Goal: Register for event/course

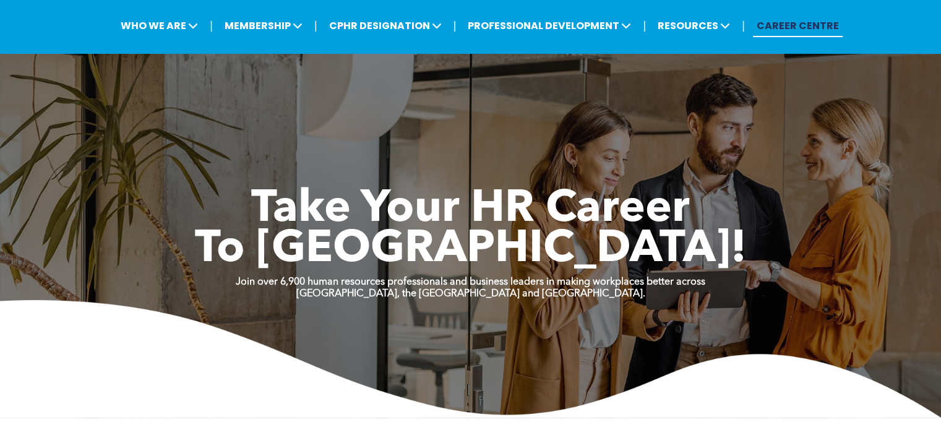
scroll to position [62, 0]
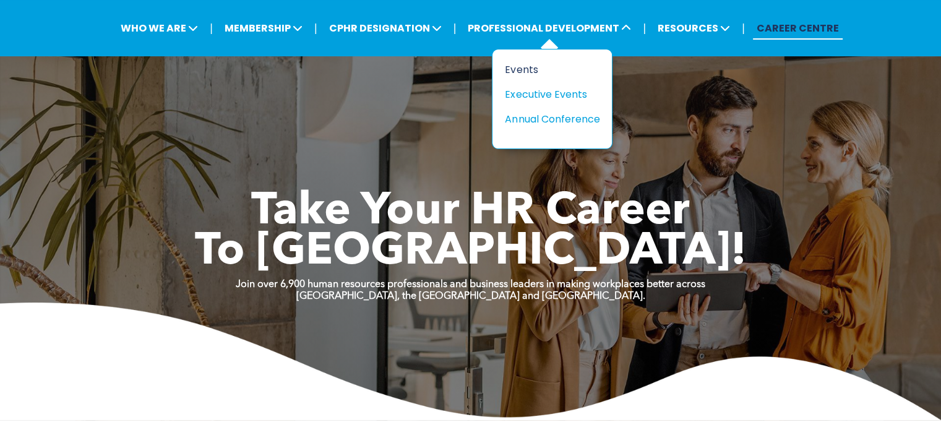
click at [515, 65] on div "Events" at bounding box center [547, 69] width 85 height 15
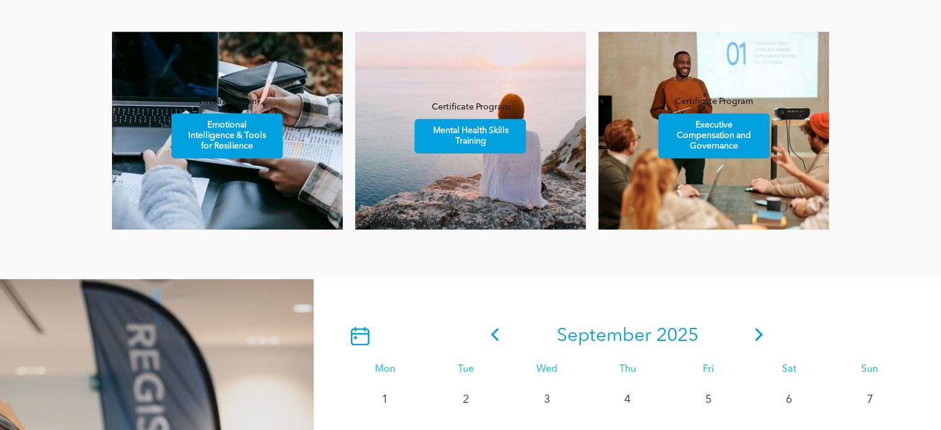
scroll to position [804, 0]
